Goal: Check status: Check status

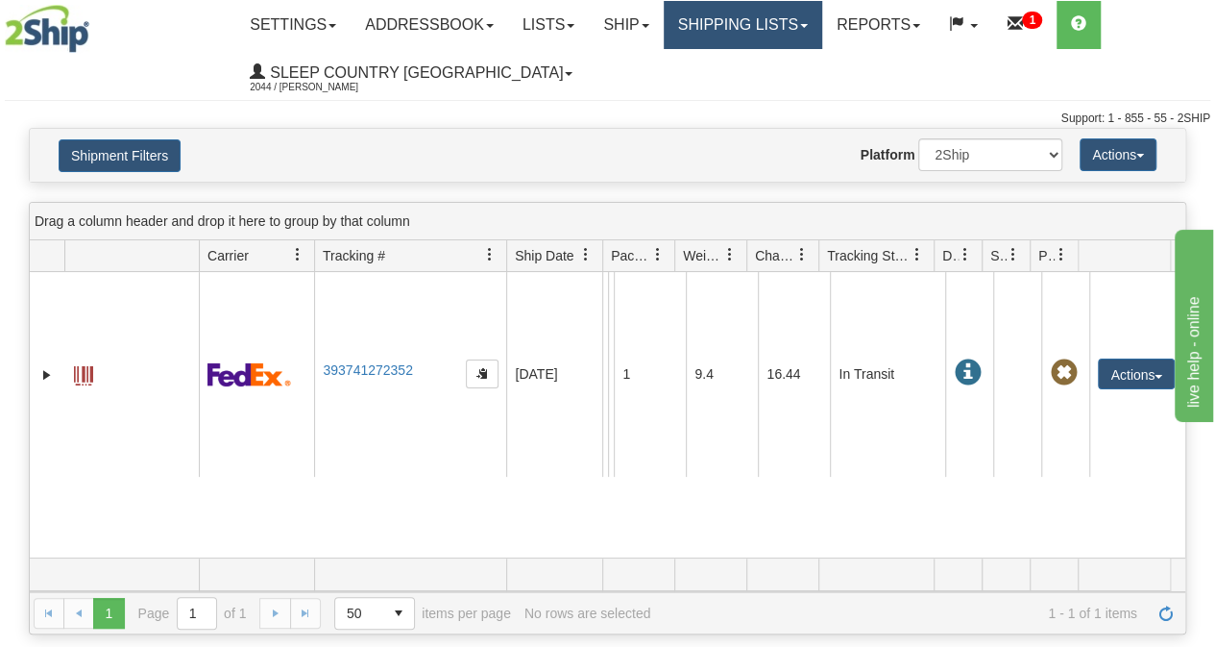
click at [760, 10] on link "Shipping lists" at bounding box center [743, 25] width 159 height 48
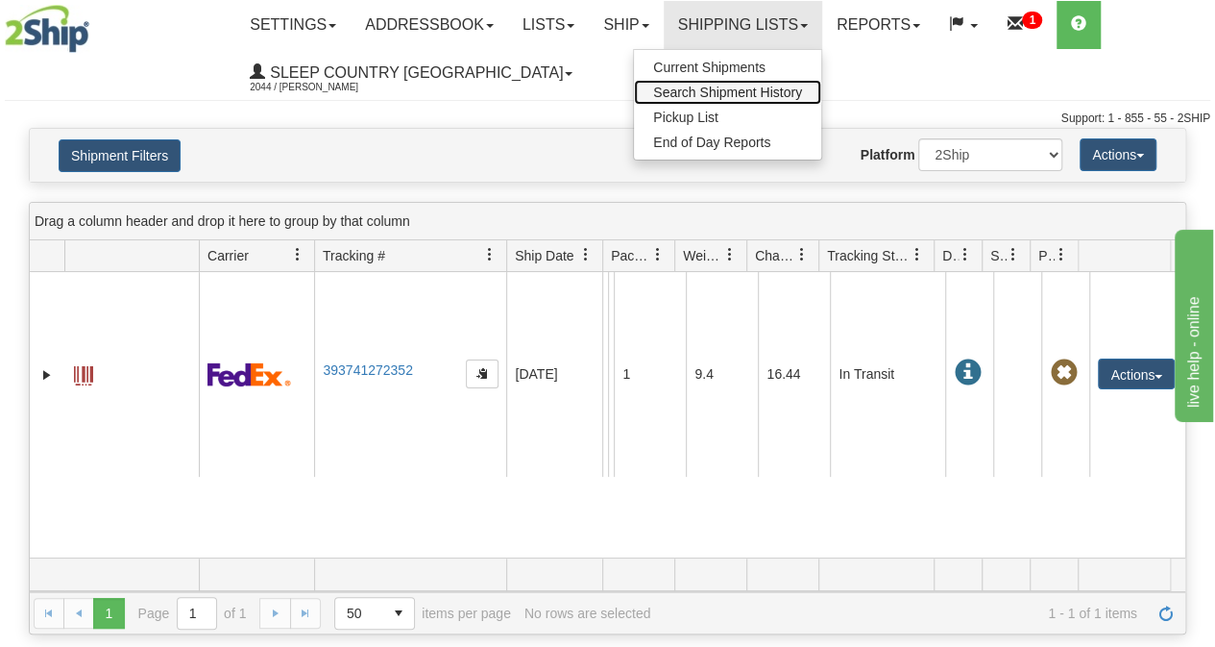
click at [738, 93] on span "Search Shipment History" at bounding box center [727, 92] width 149 height 15
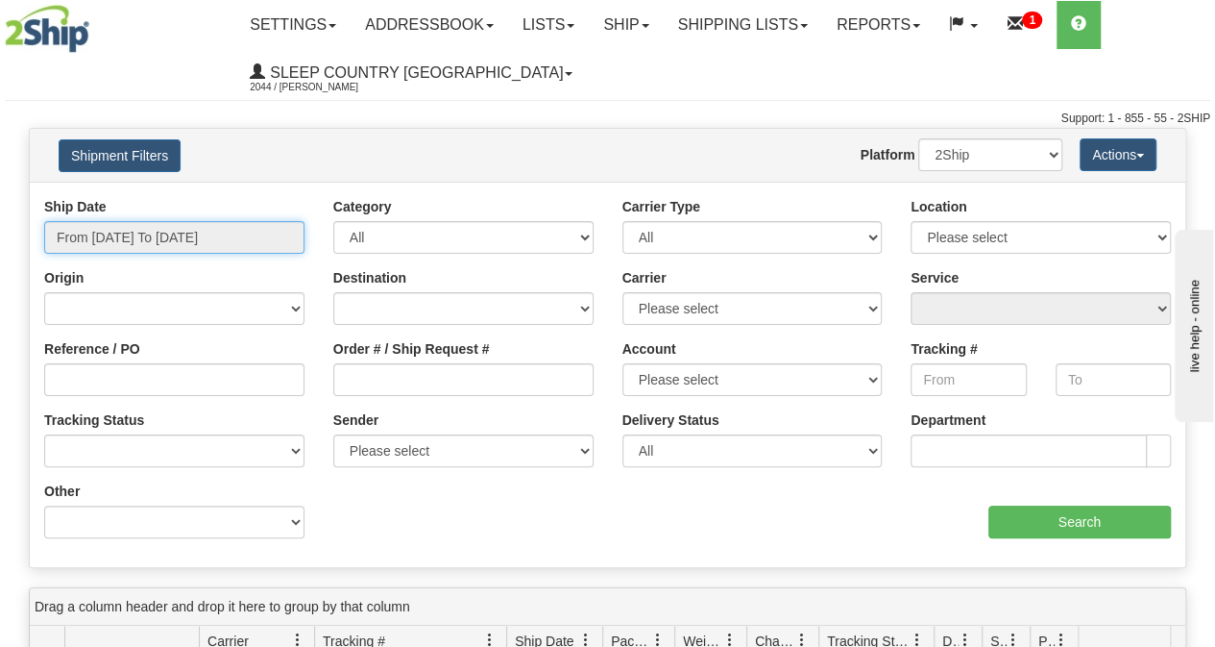
click at [210, 237] on input "From [DATE] To [DATE]" at bounding box center [174, 237] width 260 height 33
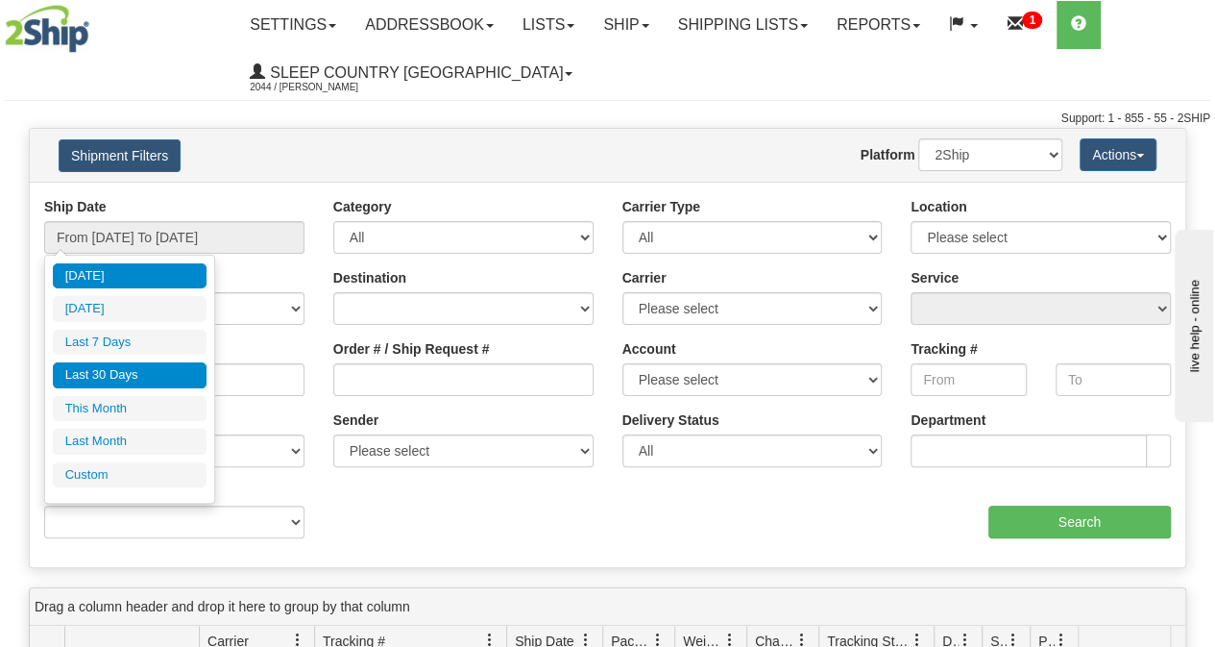
click at [111, 374] on li "Last 30 Days" at bounding box center [130, 375] width 154 height 26
type input "From [DATE] To [DATE]"
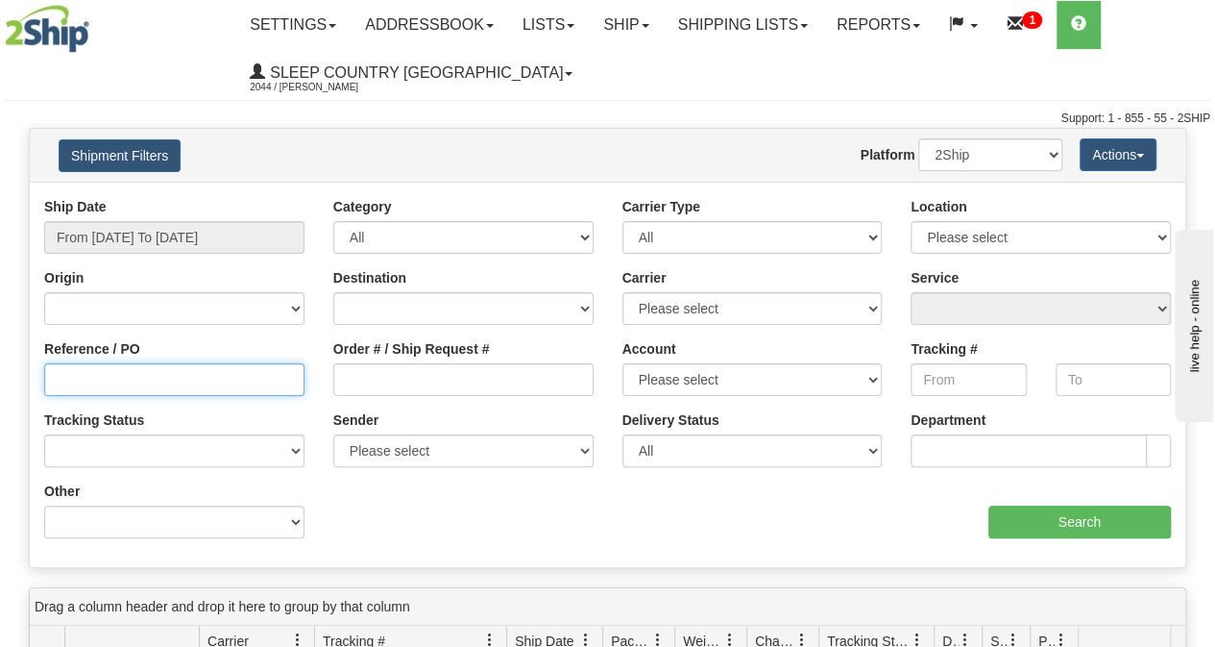
click at [105, 383] on input "Reference / PO" at bounding box center [174, 379] width 260 height 33
paste input "9000I124304"
type input "9000I124304"
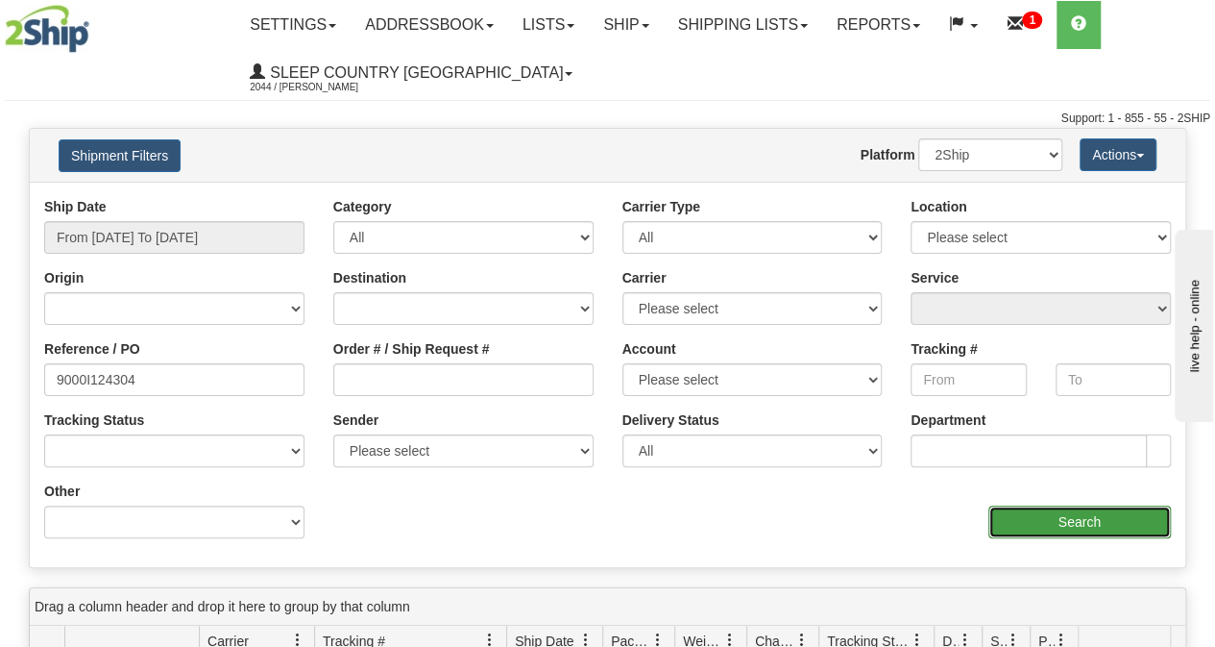
click at [1009, 529] on input "Search" at bounding box center [1081, 521] width 184 height 33
